Goal: Task Accomplishment & Management: Use online tool/utility

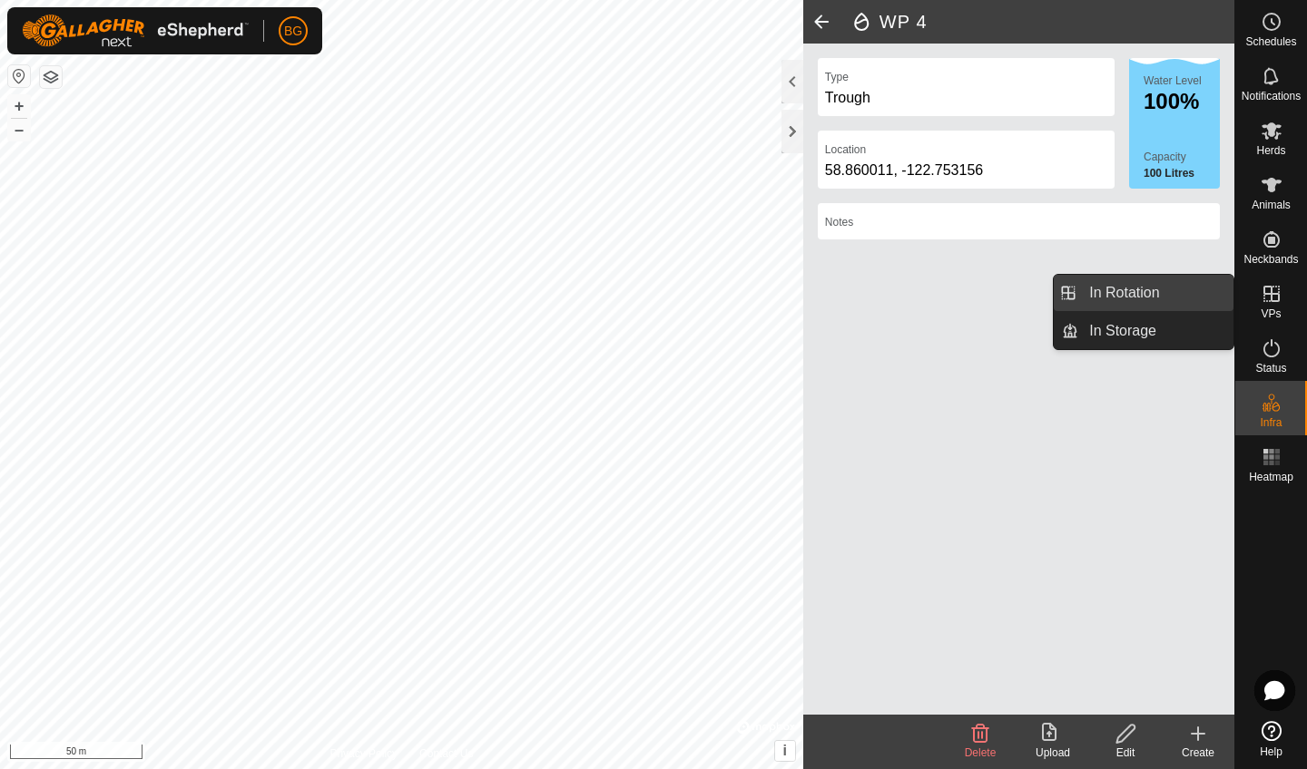
click at [1160, 289] on link "In Rotation" at bounding box center [1155, 293] width 155 height 36
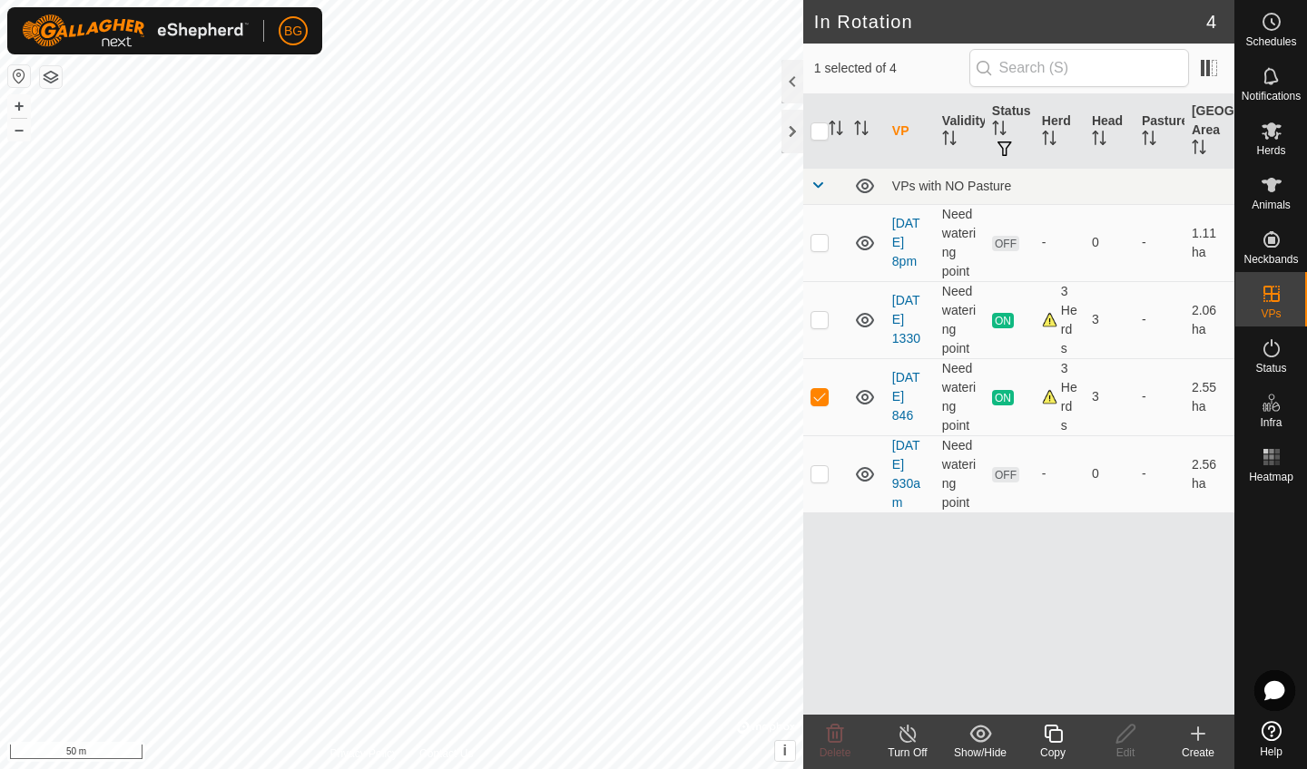
click at [1195, 739] on icon at bounding box center [1198, 734] width 22 height 22
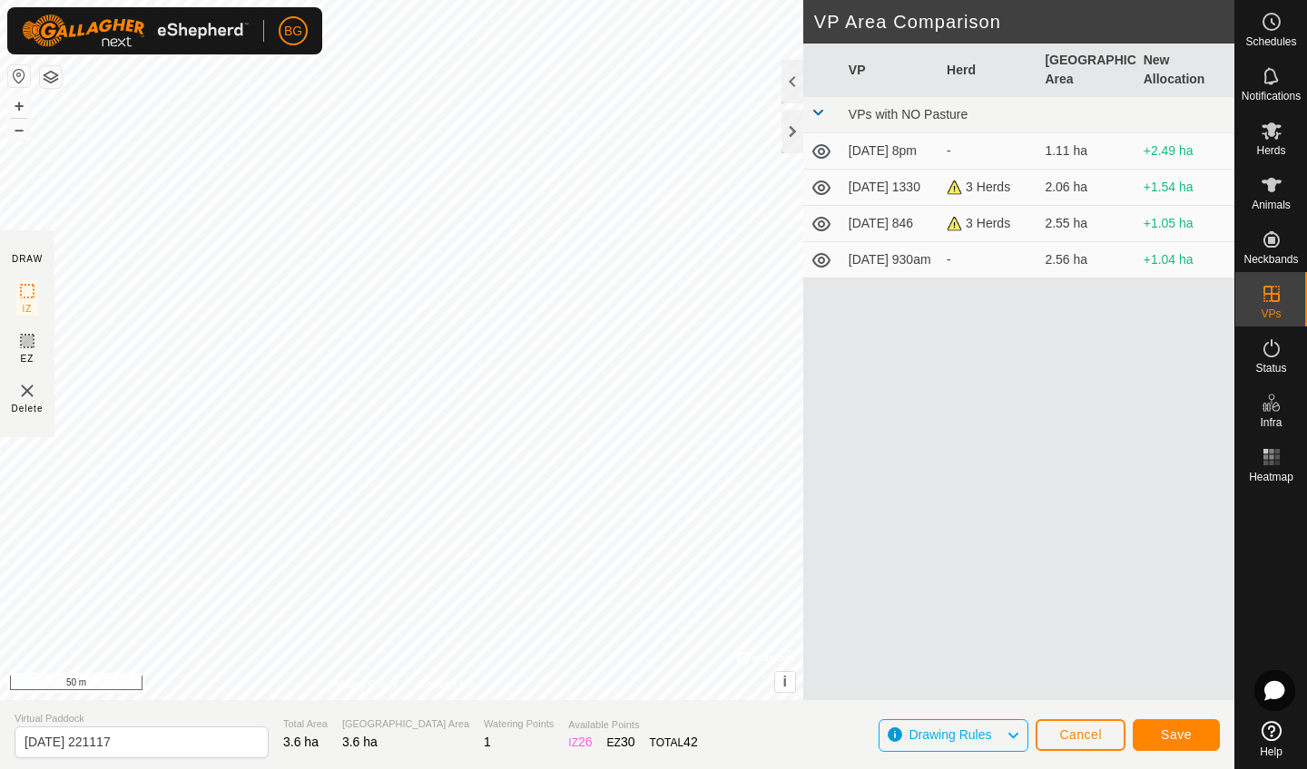
click at [1179, 729] on span "Save" at bounding box center [1175, 735] width 31 height 15
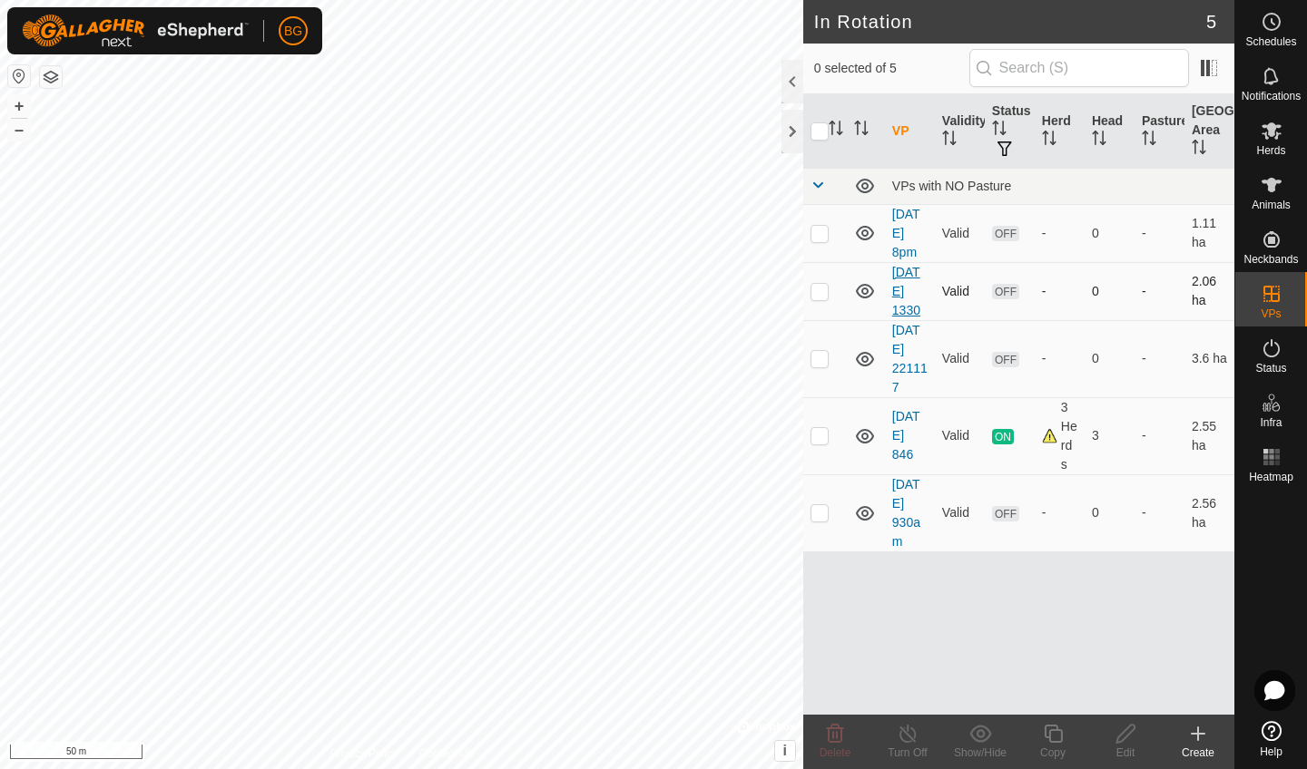
click at [896, 286] on link "[DATE] 1330" at bounding box center [906, 291] width 28 height 53
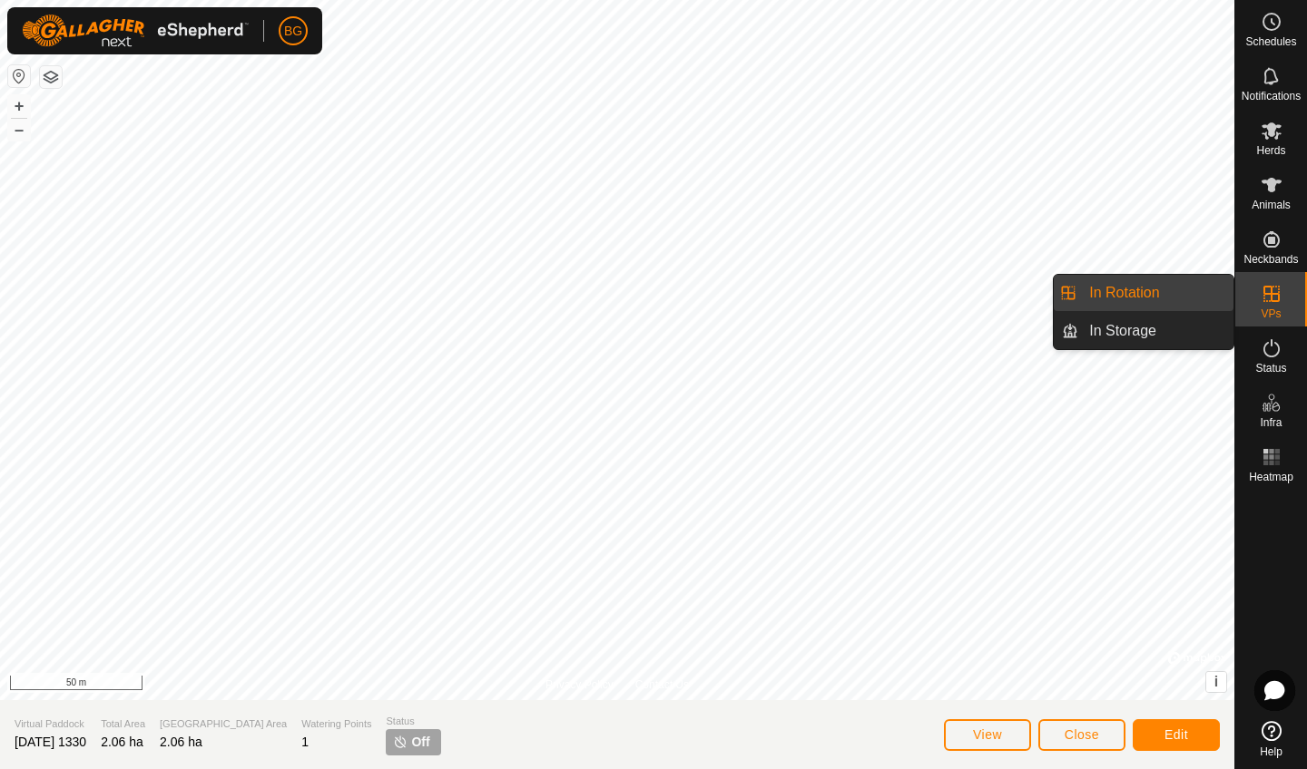
click at [1150, 287] on link "In Rotation" at bounding box center [1155, 293] width 155 height 36
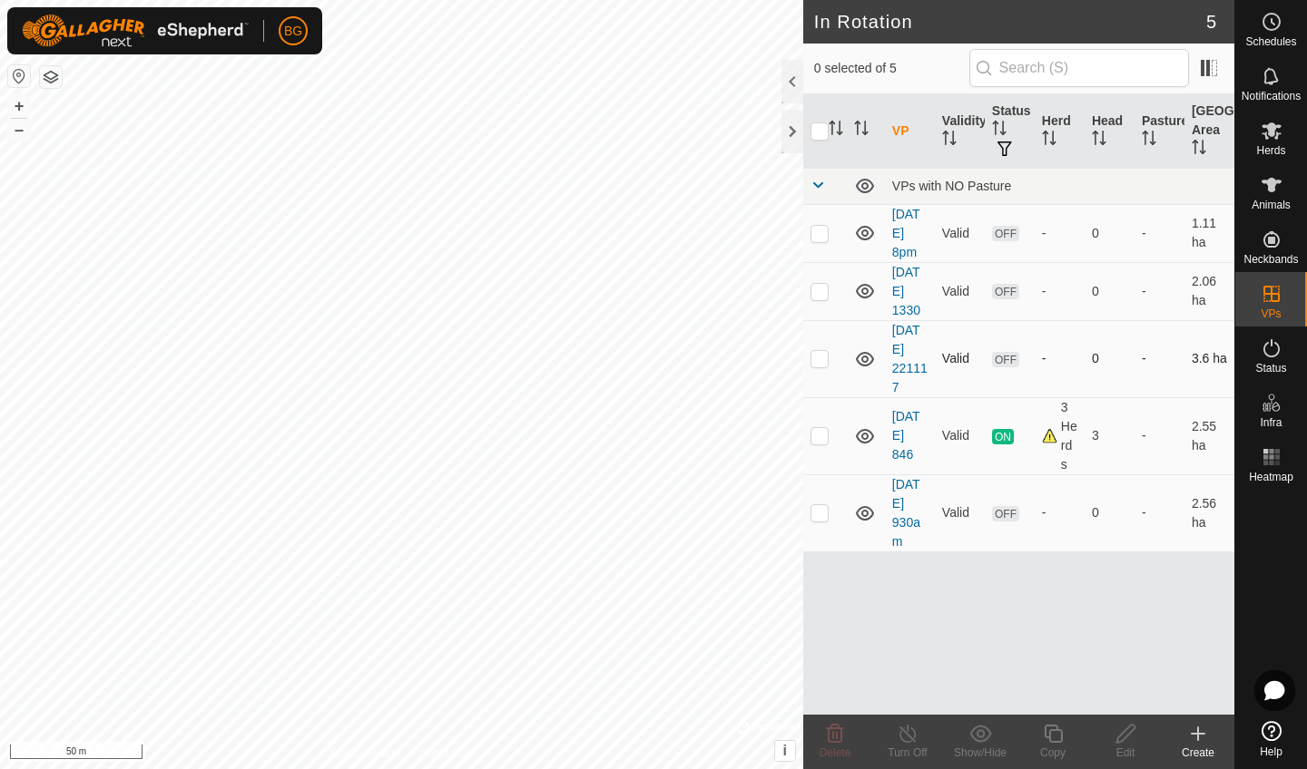
click at [869, 360] on icon at bounding box center [865, 359] width 22 height 22
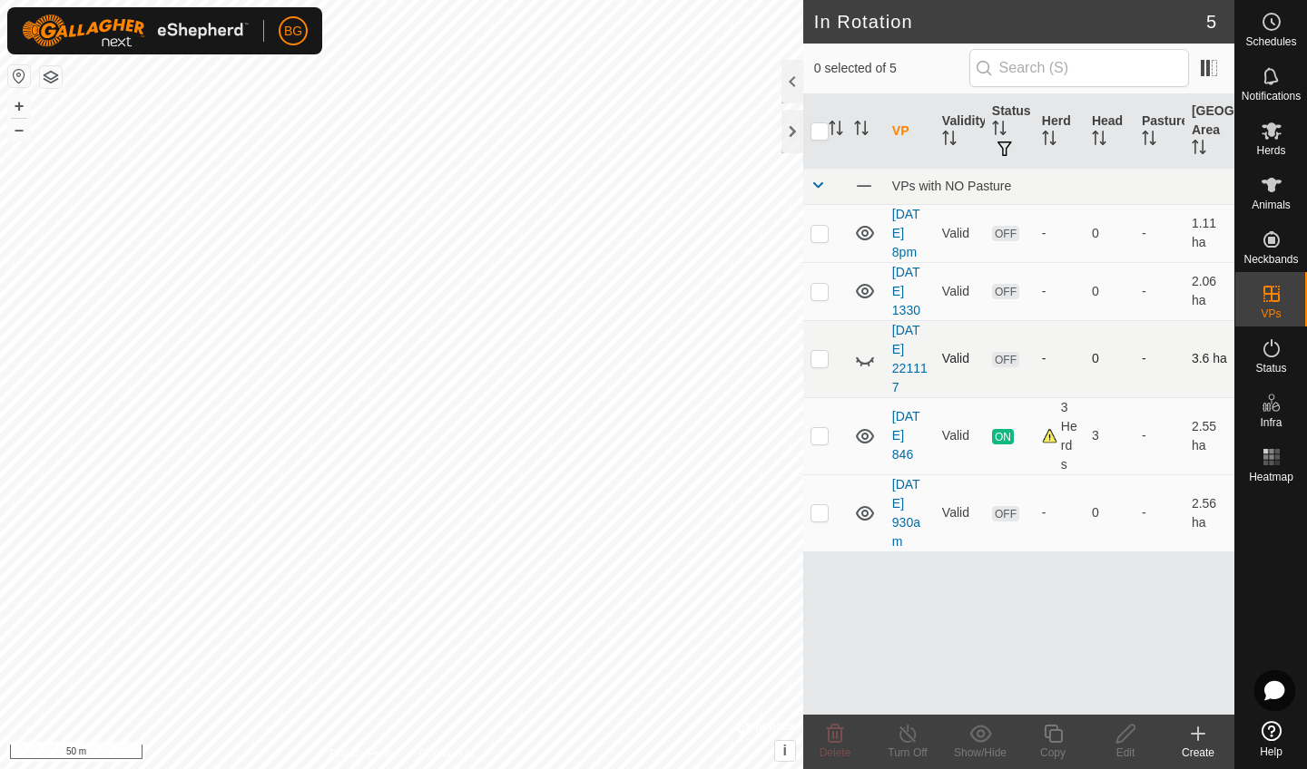
click at [869, 360] on icon at bounding box center [865, 359] width 22 height 22
click at [865, 431] on icon at bounding box center [865, 436] width 18 height 15
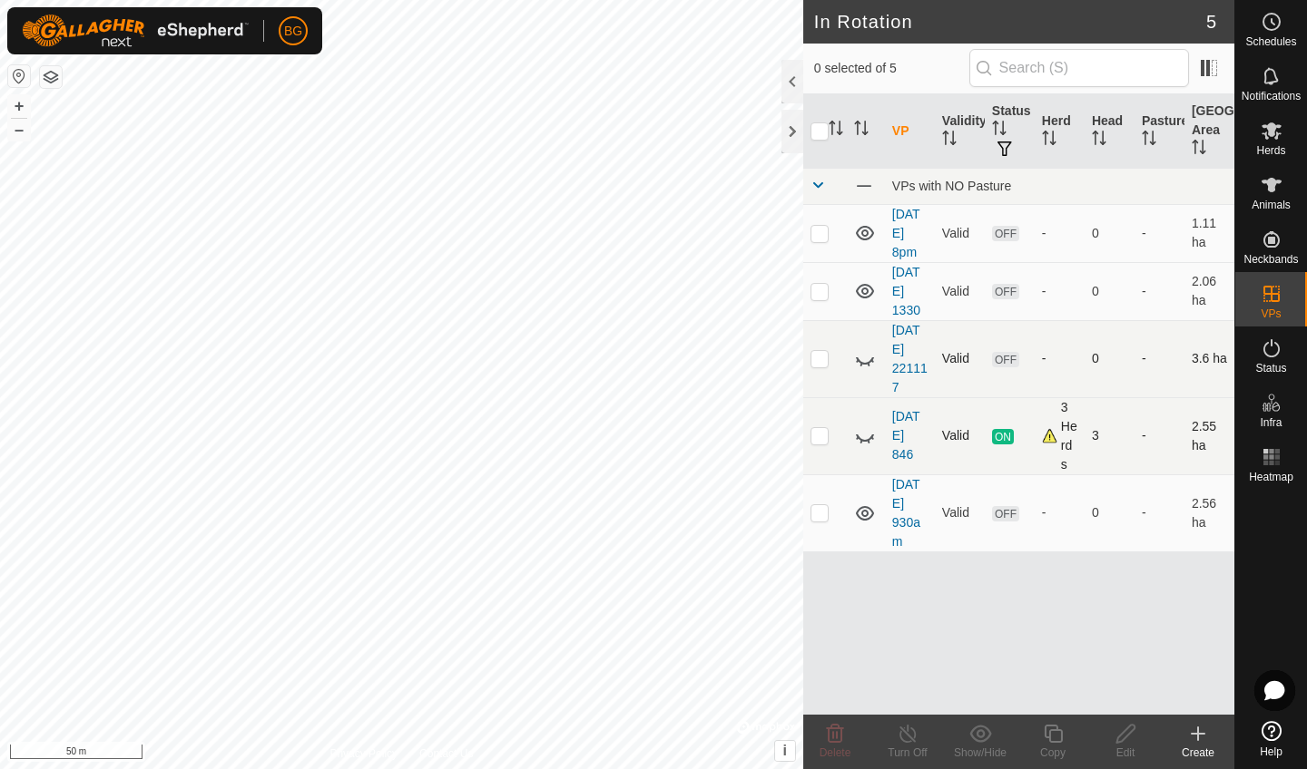
click at [866, 431] on icon at bounding box center [865, 437] width 22 height 22
click at [866, 431] on icon at bounding box center [865, 436] width 18 height 15
click at [866, 513] on icon at bounding box center [865, 513] width 18 height 15
click at [866, 513] on icon at bounding box center [865, 514] width 22 height 22
click at [915, 512] on td "[DATE] 930am" at bounding box center [910, 513] width 50 height 77
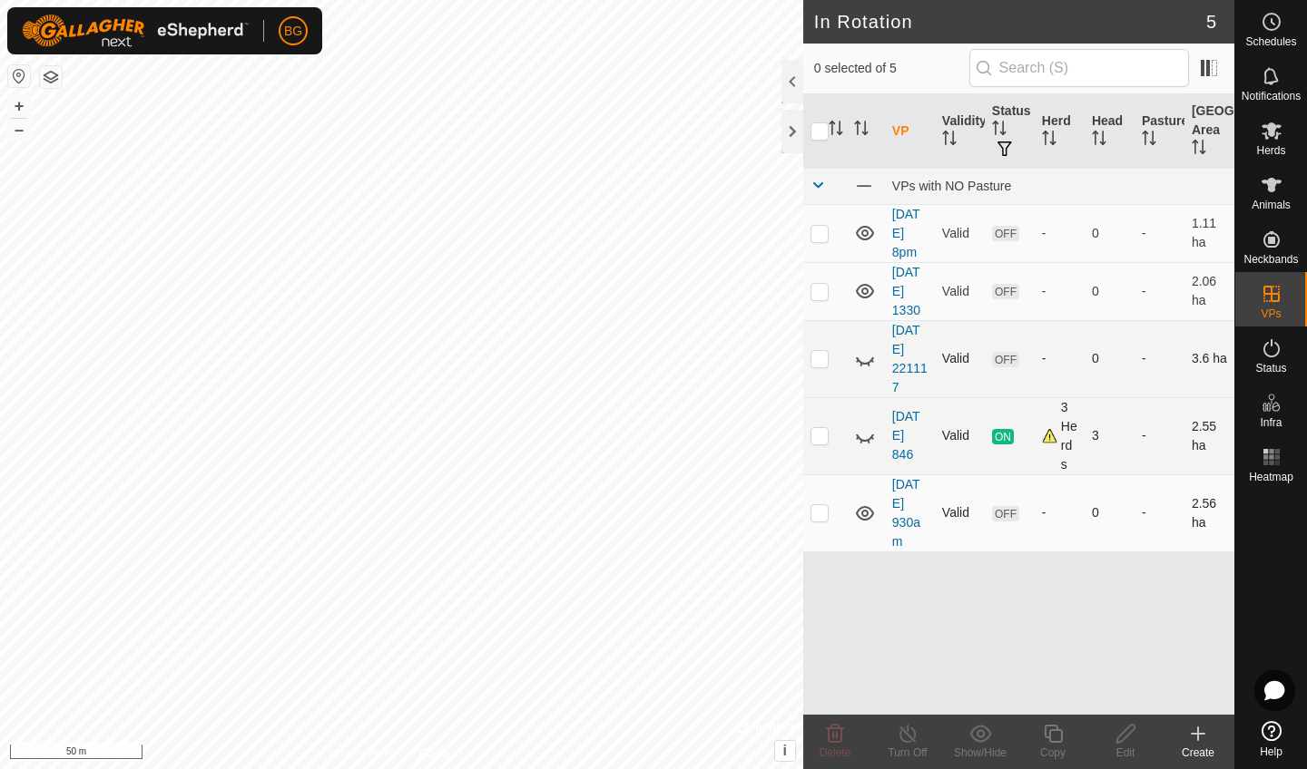
click at [915, 512] on td "[DATE] 930am" at bounding box center [910, 513] width 50 height 77
click at [1265, 128] on icon at bounding box center [1271, 130] width 20 height 17
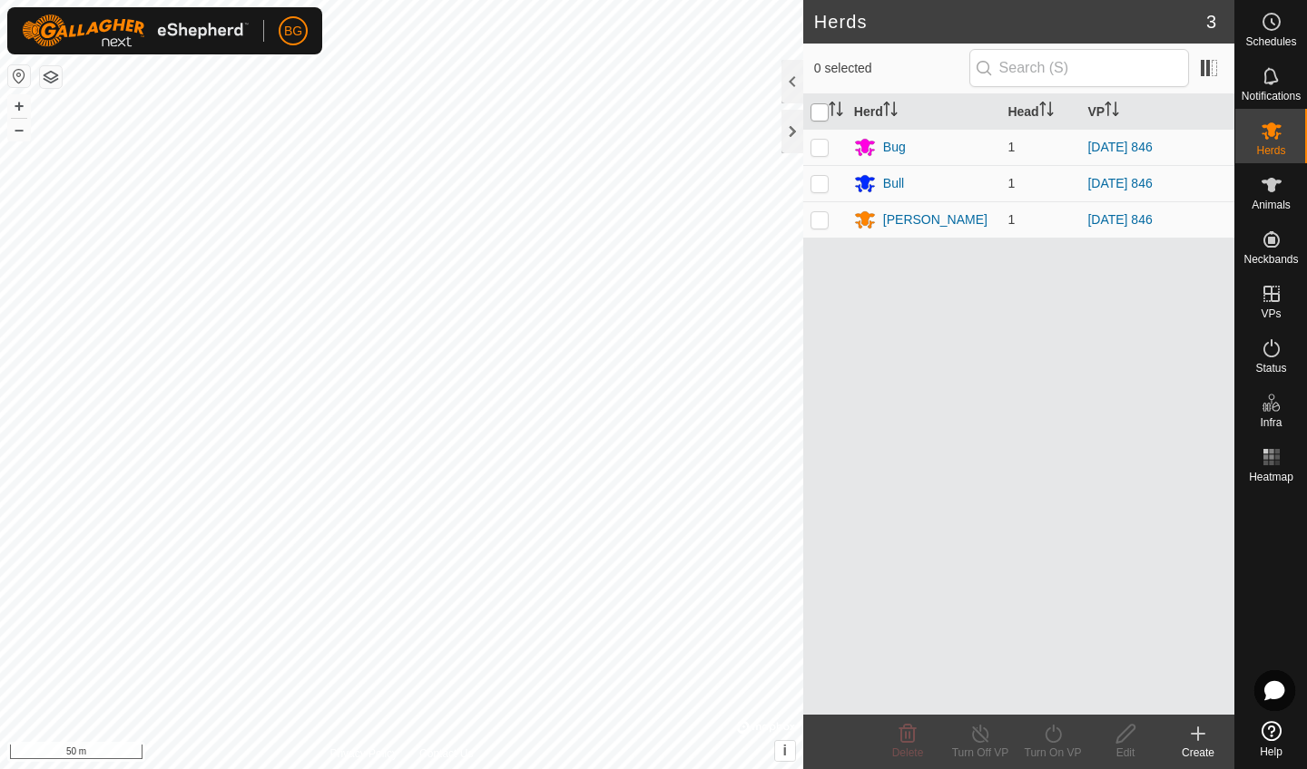
click at [817, 110] on input "checkbox" at bounding box center [819, 112] width 18 height 18
checkbox input "true"
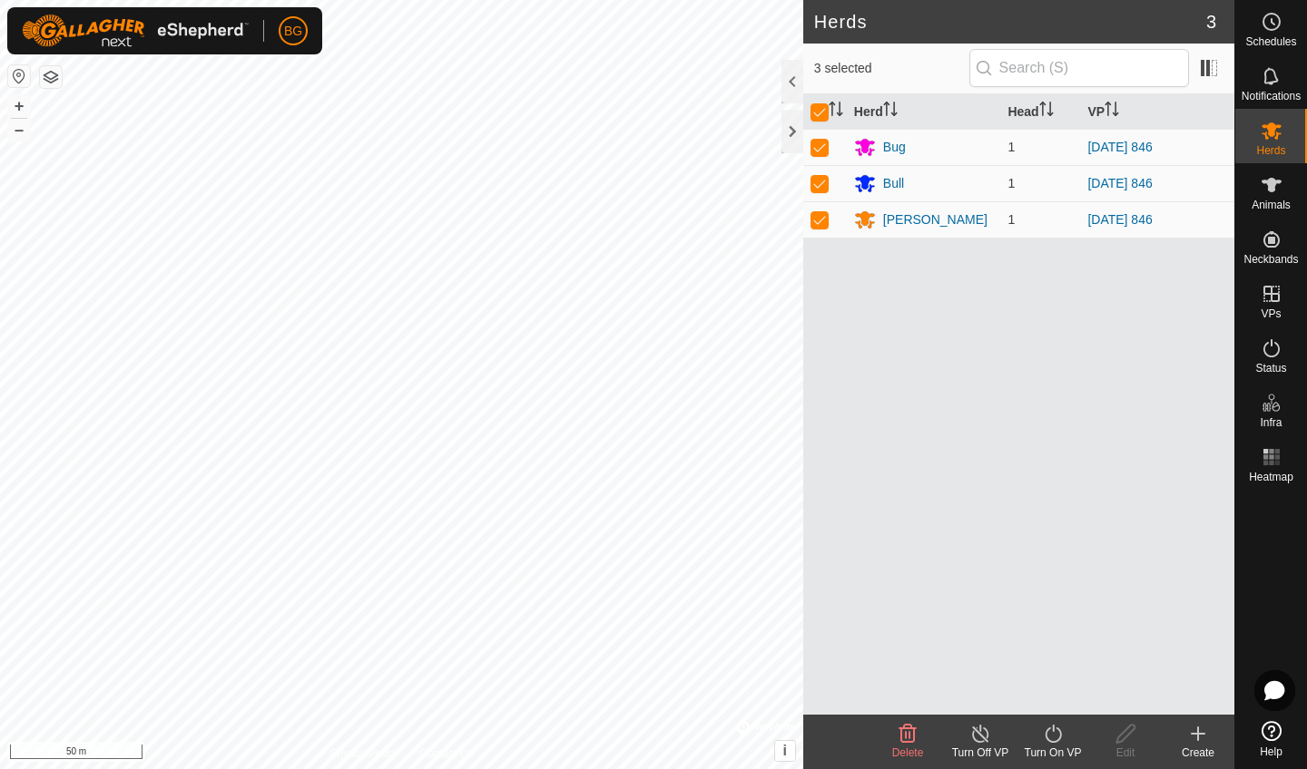
click at [1057, 737] on icon at bounding box center [1053, 734] width 23 height 22
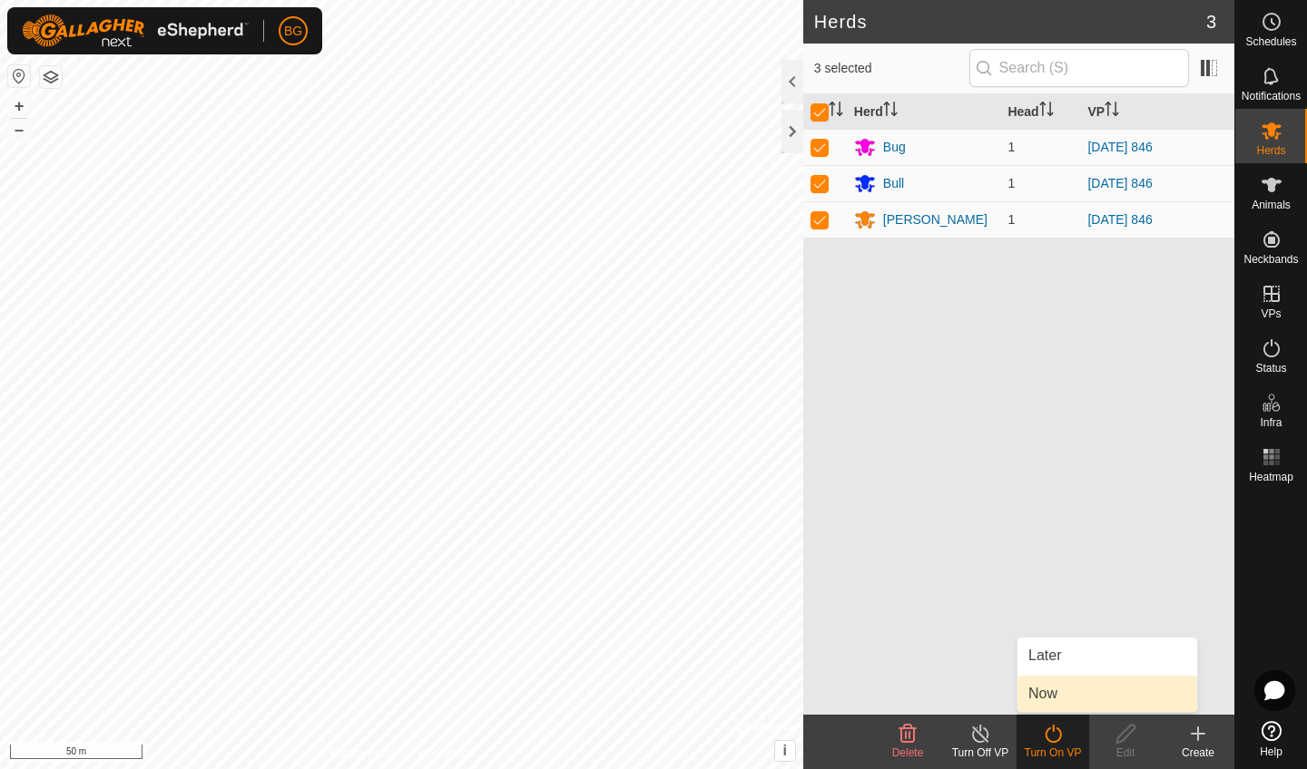
click at [1052, 695] on link "Now" at bounding box center [1107, 694] width 180 height 36
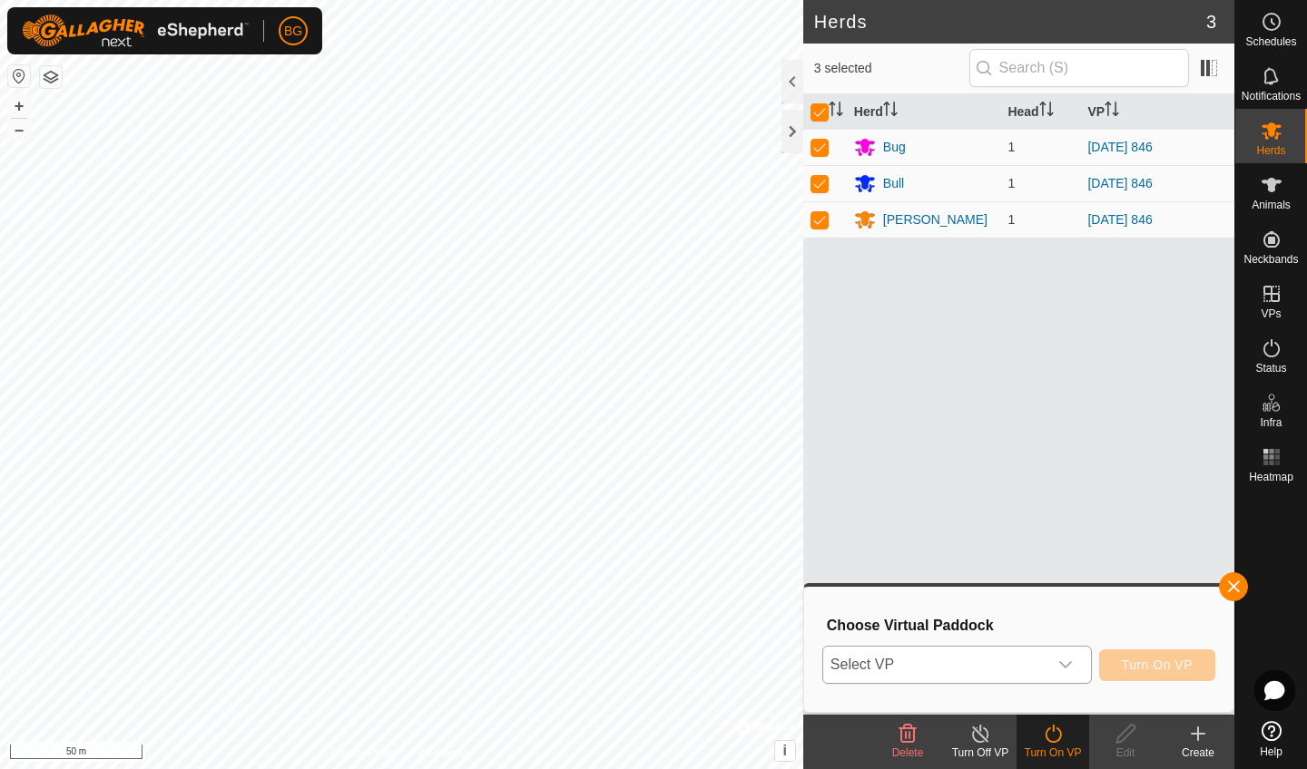
click at [1062, 658] on icon "dropdown trigger" at bounding box center [1065, 665] width 15 height 15
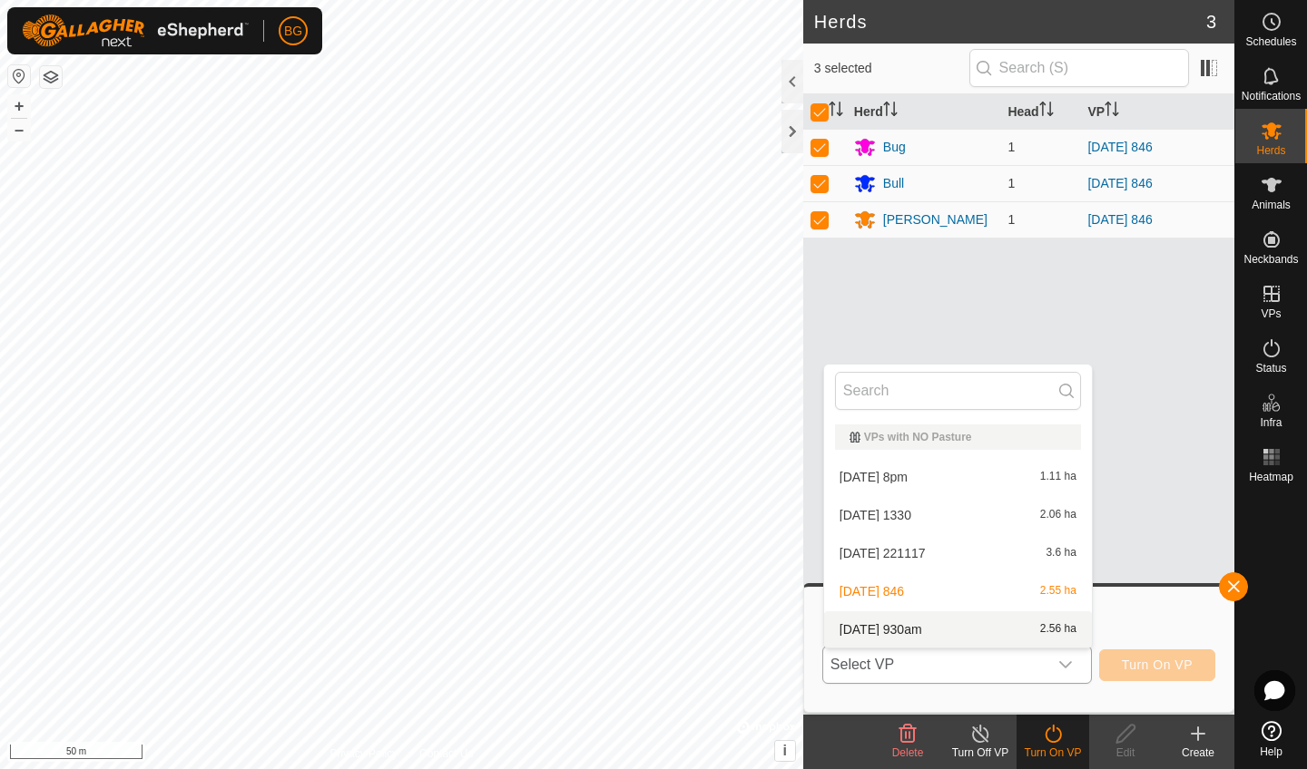
click at [915, 627] on li "[DATE] 930am 2.56 ha" at bounding box center [958, 630] width 268 height 36
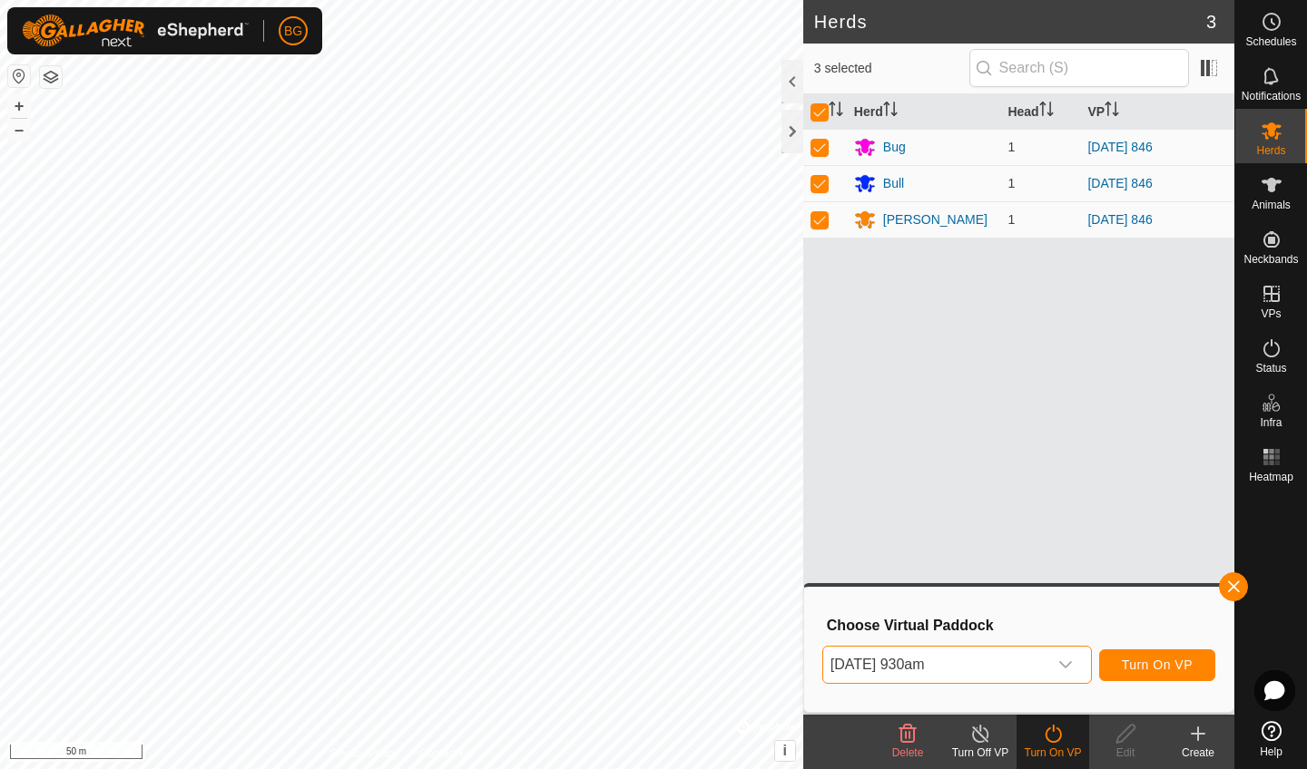
click at [1164, 661] on span "Turn On VP" at bounding box center [1156, 665] width 71 height 15
